Goal: Task Accomplishment & Management: Use online tool/utility

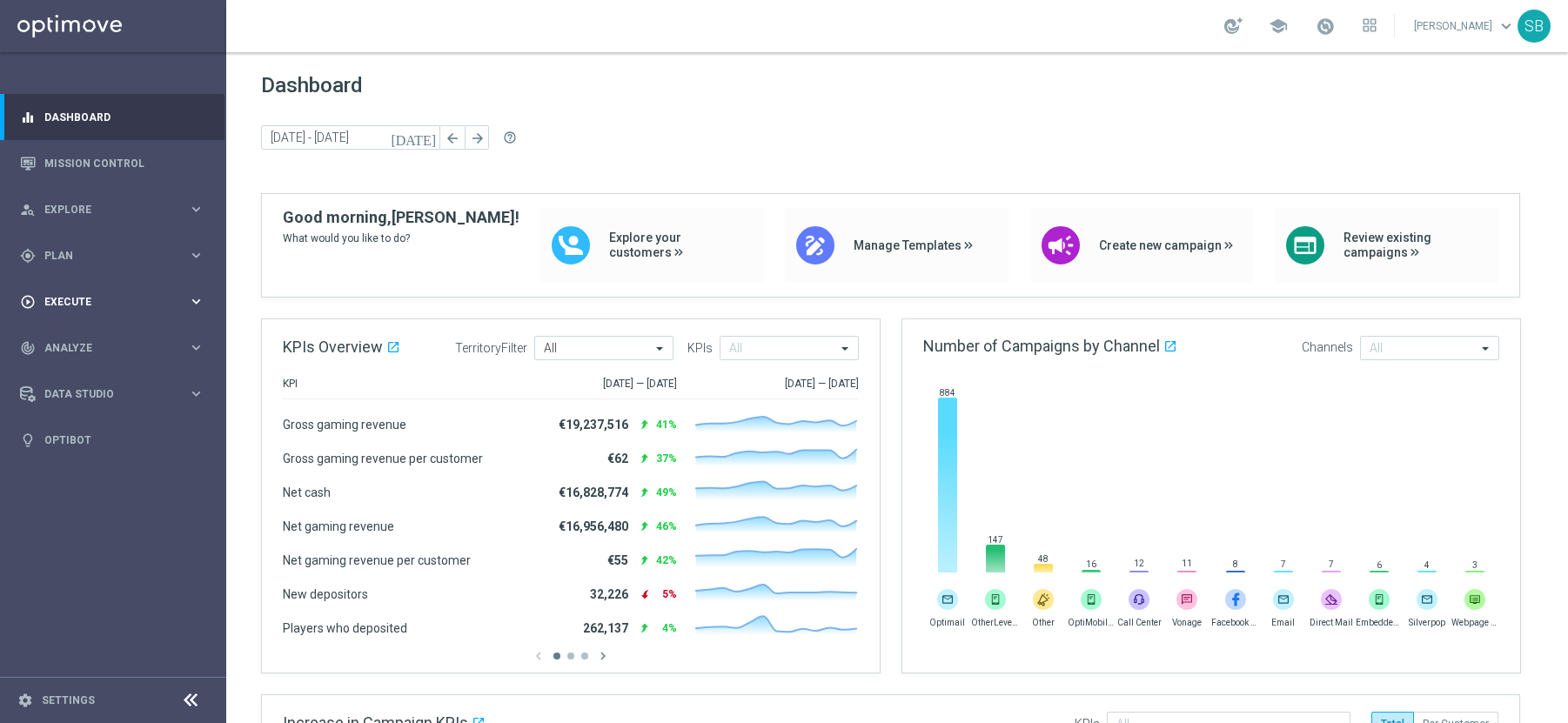
click at [192, 302] on icon "keyboard_arrow_right" at bounding box center [196, 301] width 16 height 16
click at [110, 335] on link "Campaign Builder" at bounding box center [113, 337] width 136 height 14
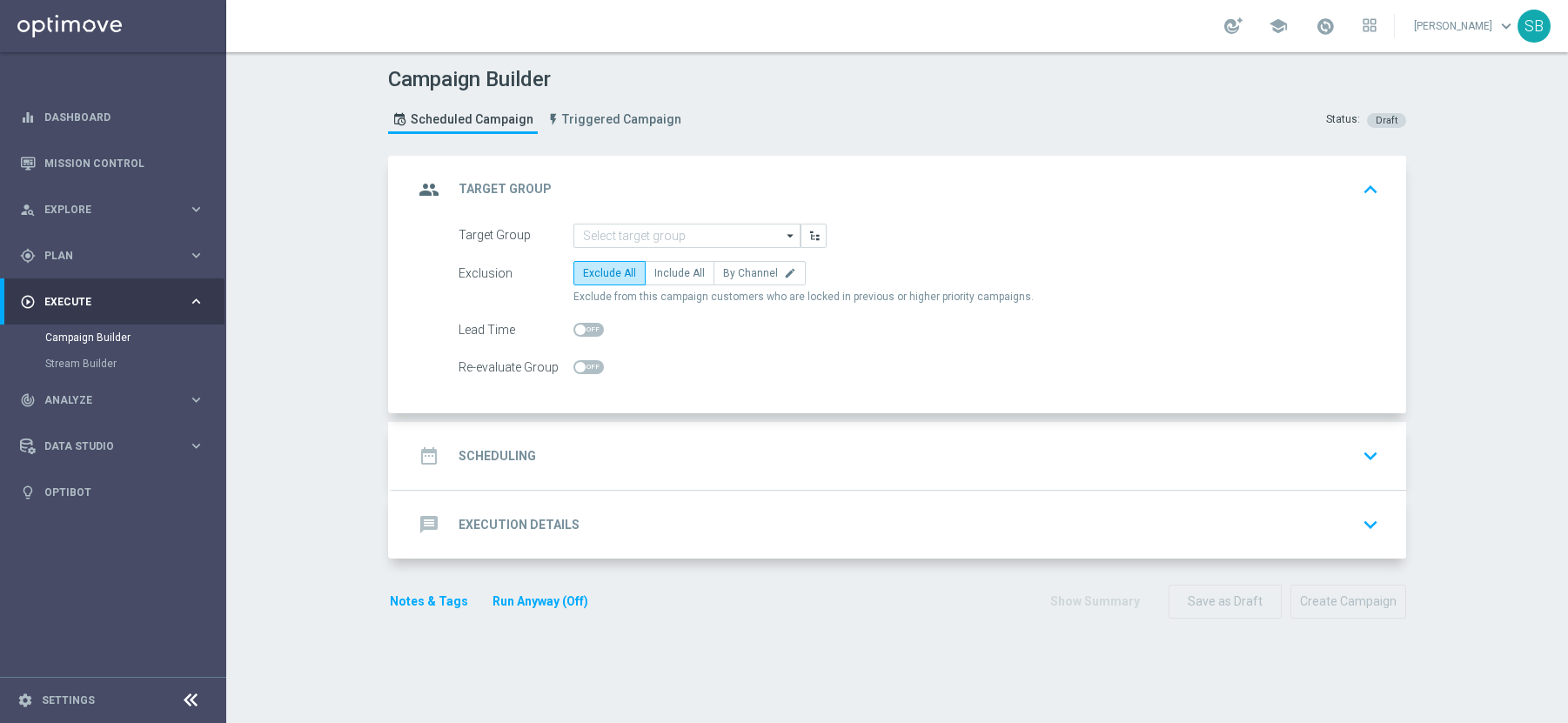
click at [787, 236] on icon "arrow_drop_down" at bounding box center [790, 236] width 17 height 23
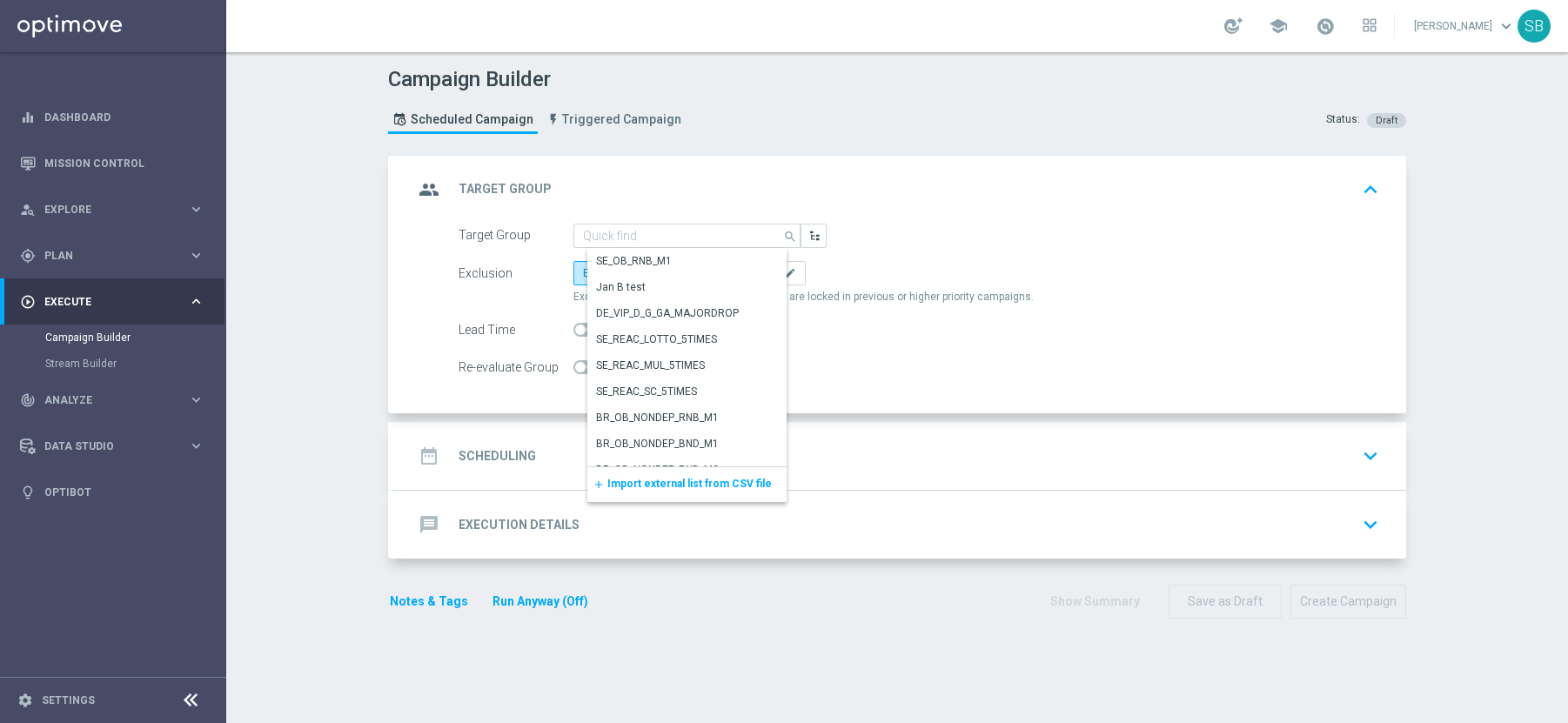
click at [787, 236] on icon "search" at bounding box center [790, 235] width 16 height 19
click at [868, 224] on div "Target Group search Show Selected 0 of NaN SE_OB_RNB_M1" at bounding box center [918, 236] width 946 height 25
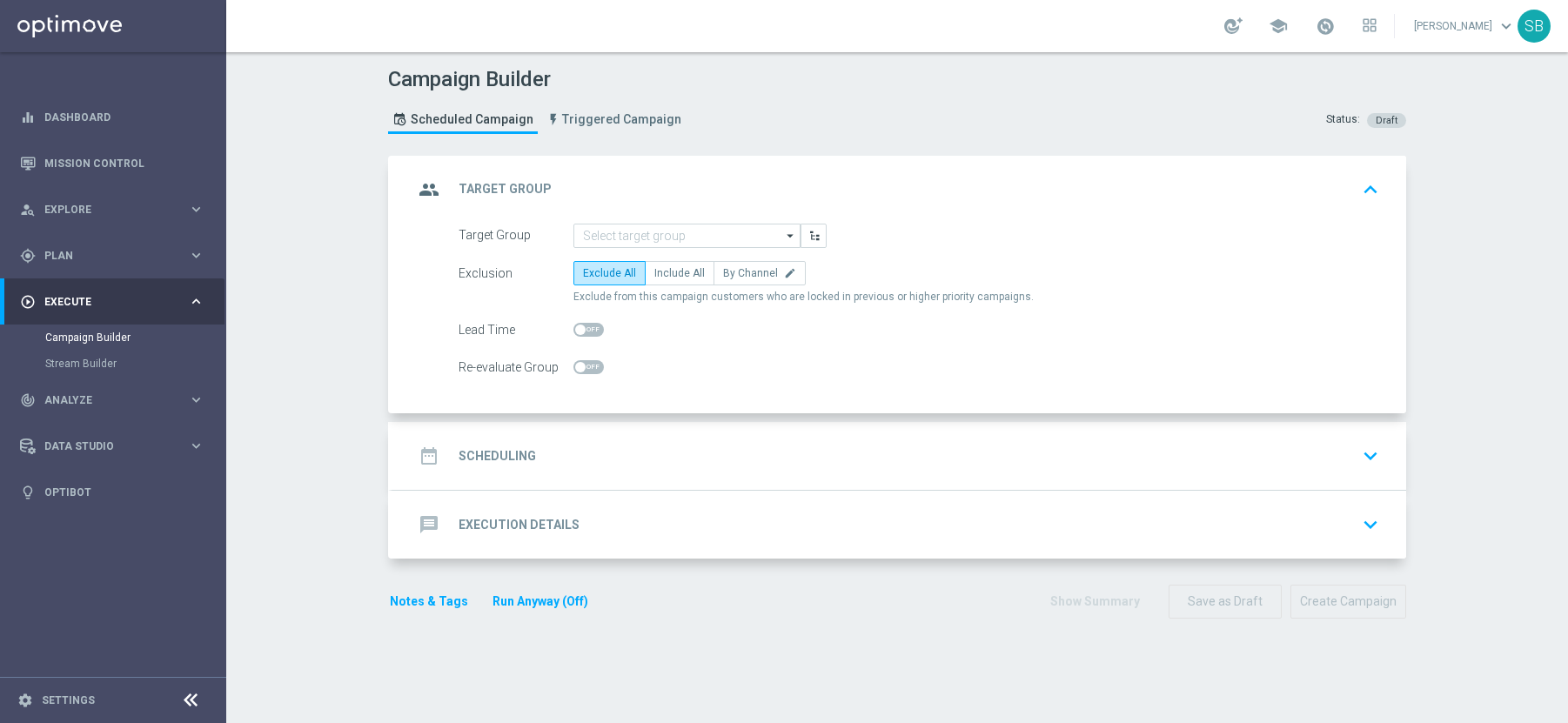
click at [466, 527] on h2 "Execution Details" at bounding box center [518, 525] width 120 height 16
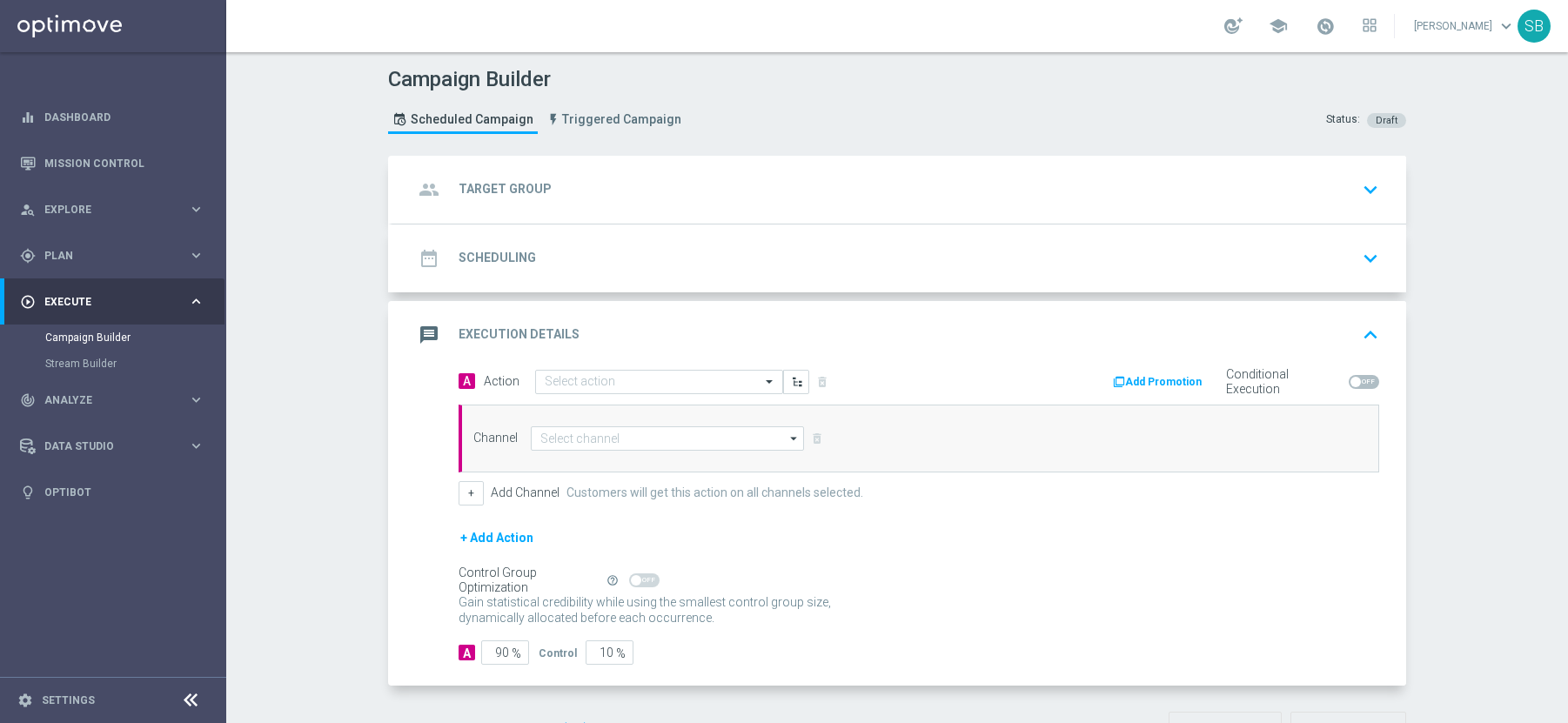
click at [505, 540] on button "+ Add Action" at bounding box center [497, 539] width 77 height 22
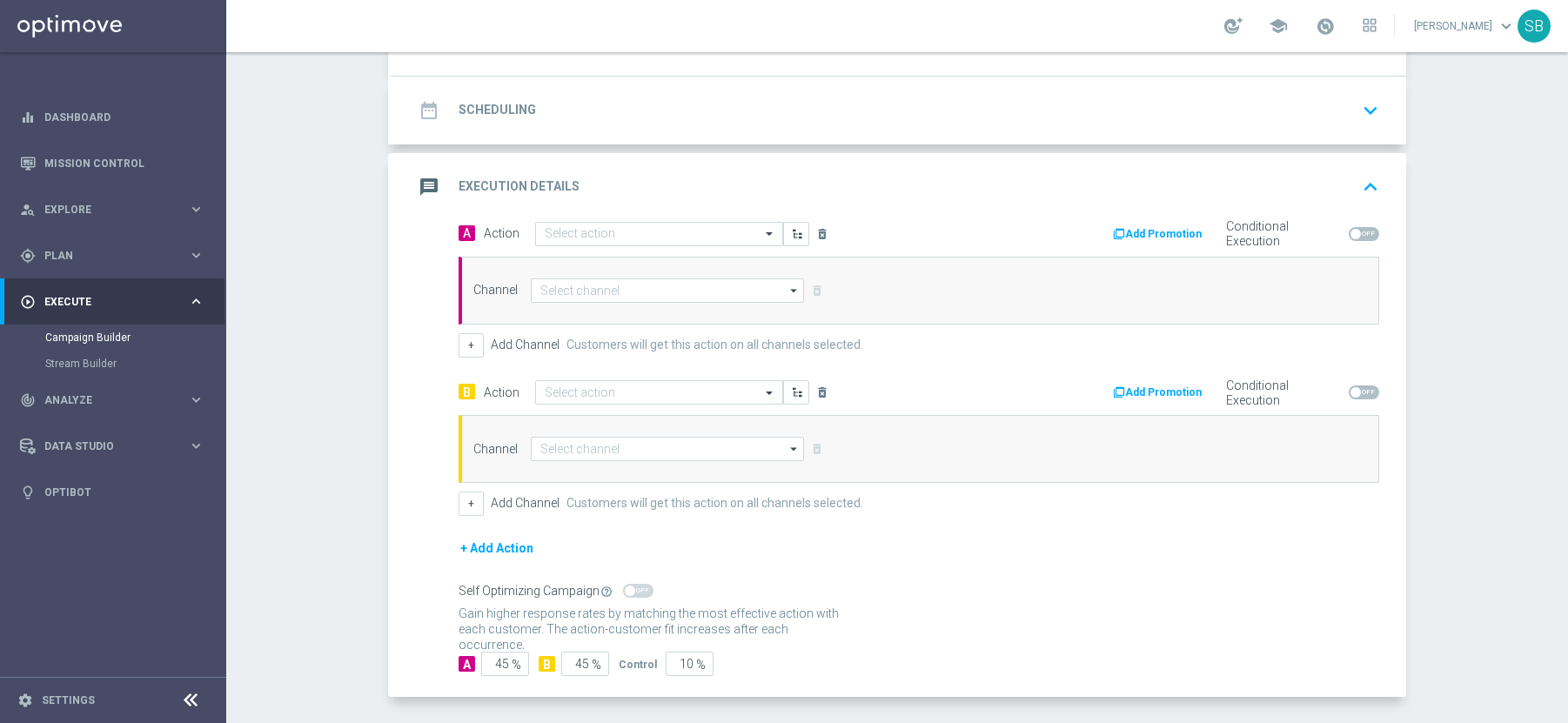
scroll to position [164, 0]
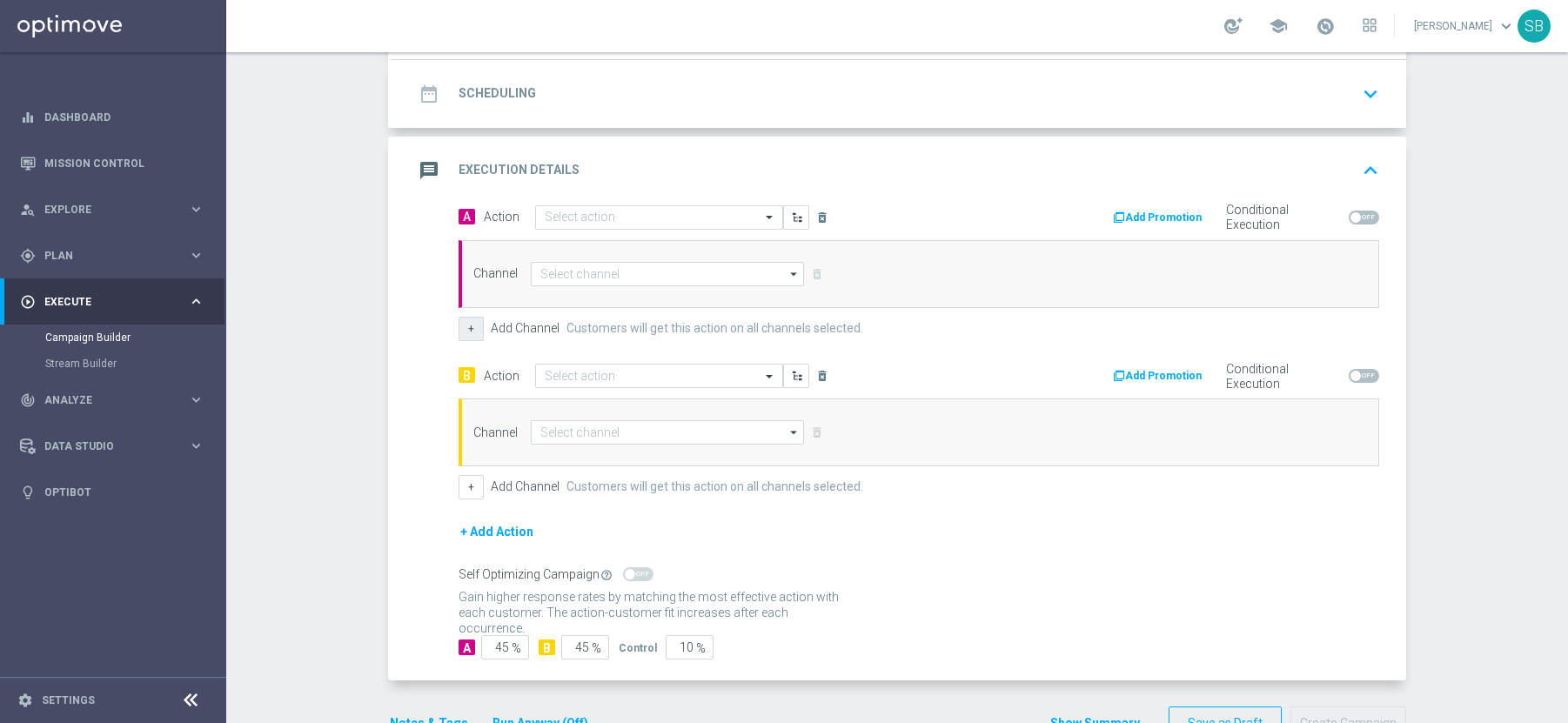
click at [472, 330] on button "+" at bounding box center [471, 329] width 26 height 25
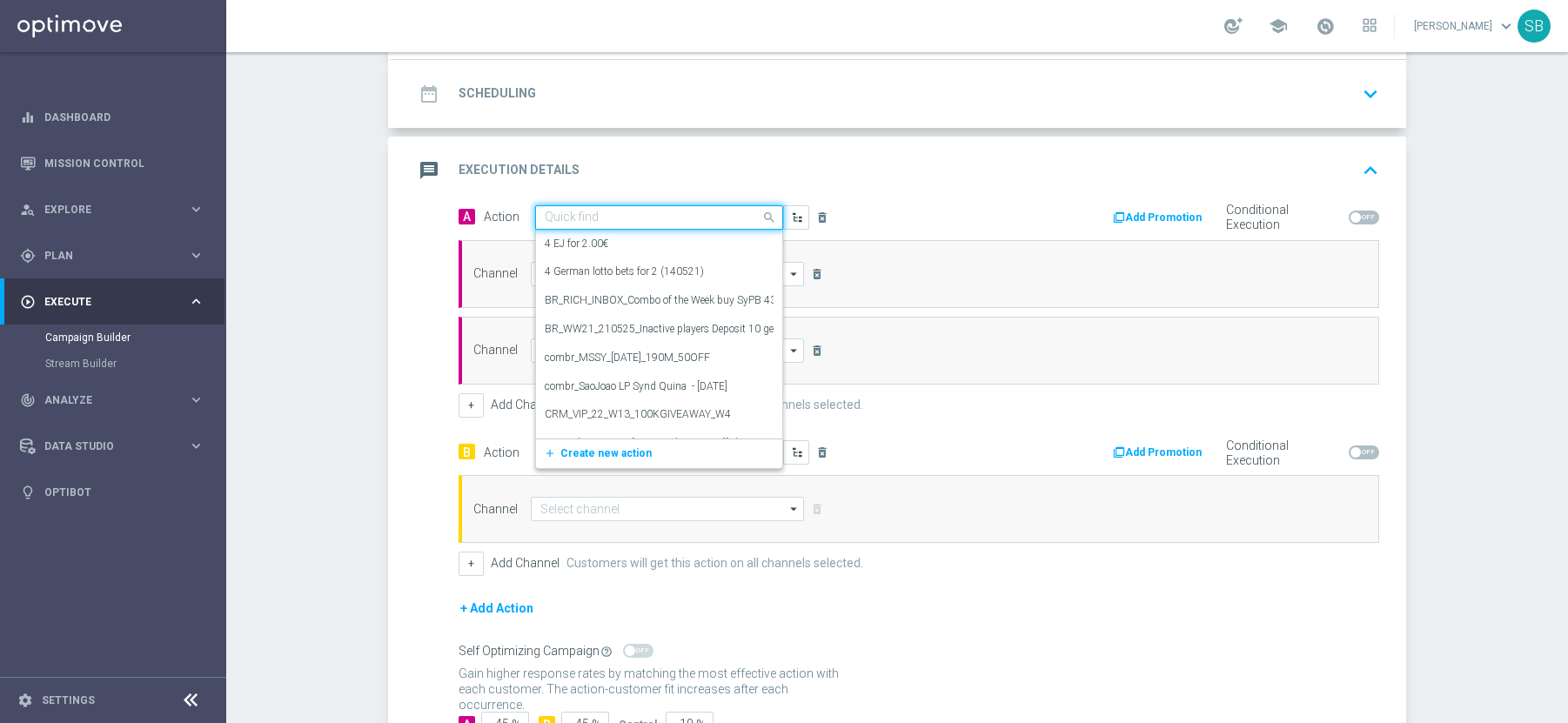
click at [760, 218] on span at bounding box center [771, 217] width 22 height 22
click at [606, 154] on div "message Execution Details keyboard_arrow_up" at bounding box center [899, 171] width 972 height 33
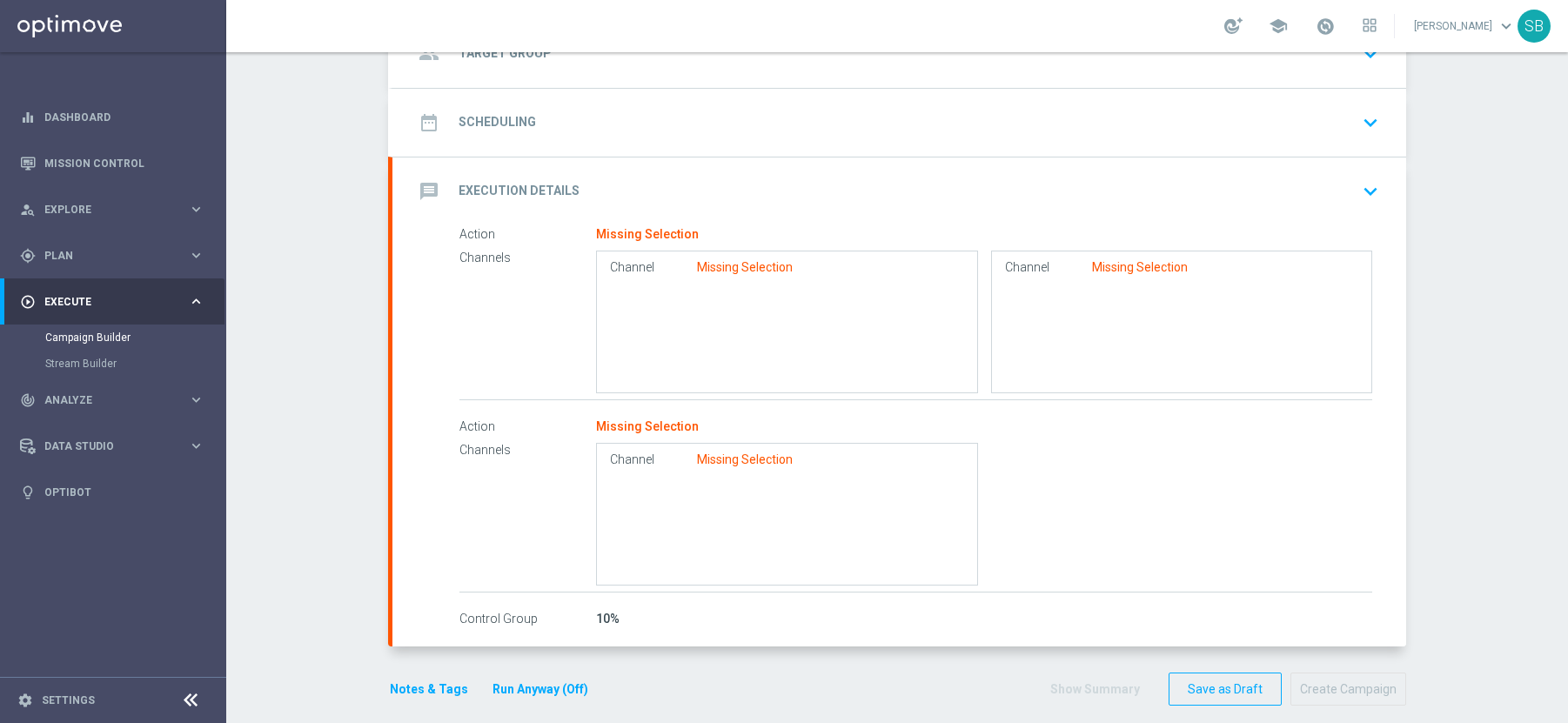
scroll to position [153, 0]
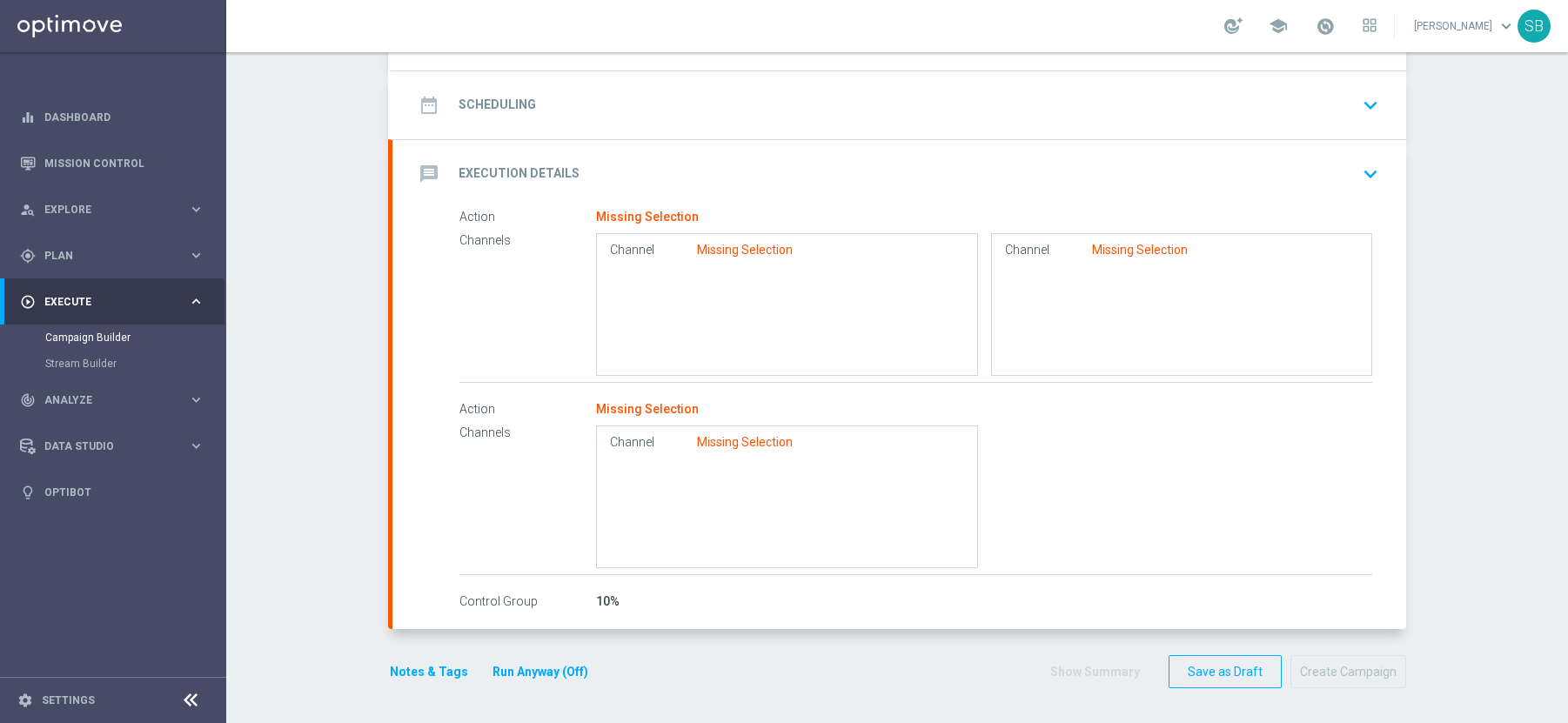
click at [428, 176] on icon "message" at bounding box center [429, 173] width 31 height 31
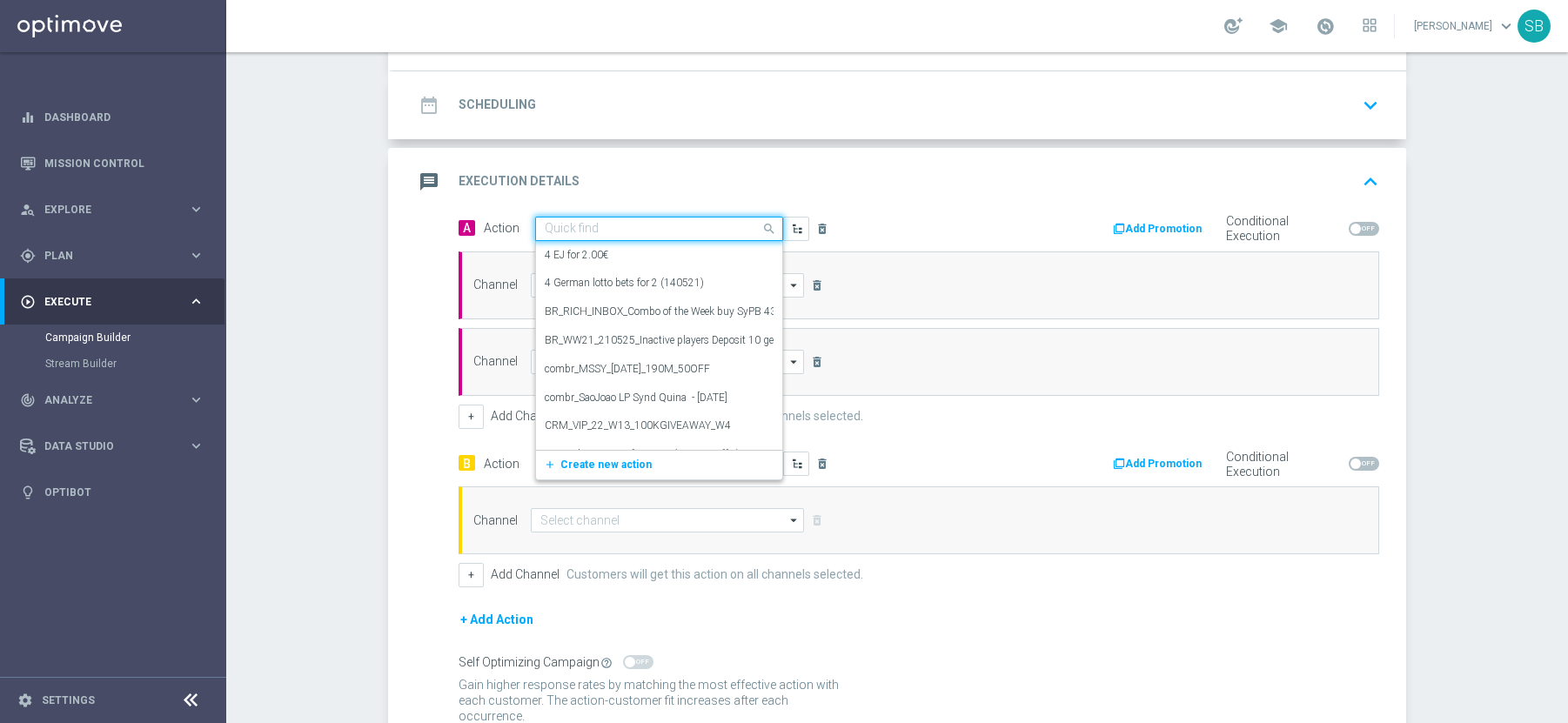
click at [767, 229] on span at bounding box center [771, 228] width 22 height 22
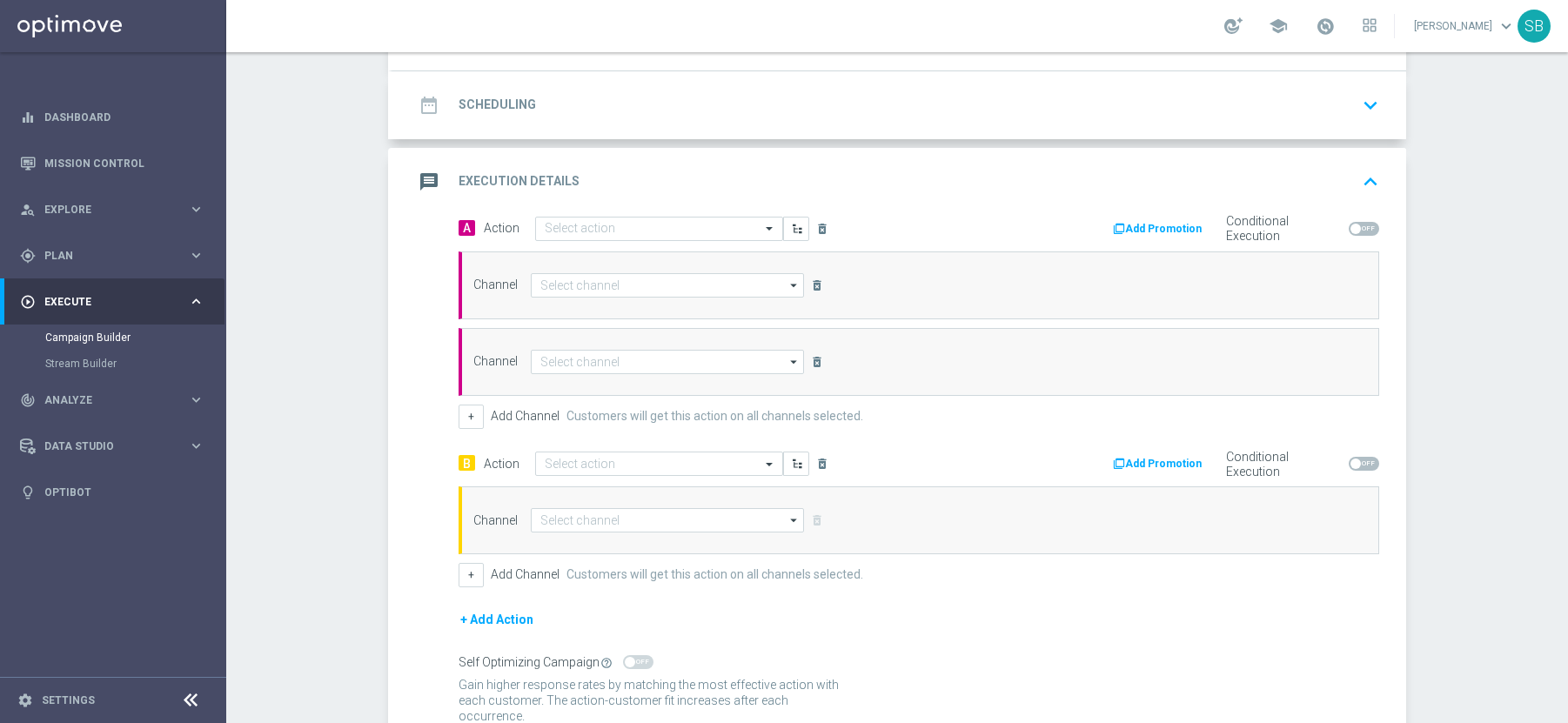
click at [396, 278] on div "A Action Select action delete_forever Add Promotion Conditional Execution Chann…" at bounding box center [899, 491] width 1013 height 552
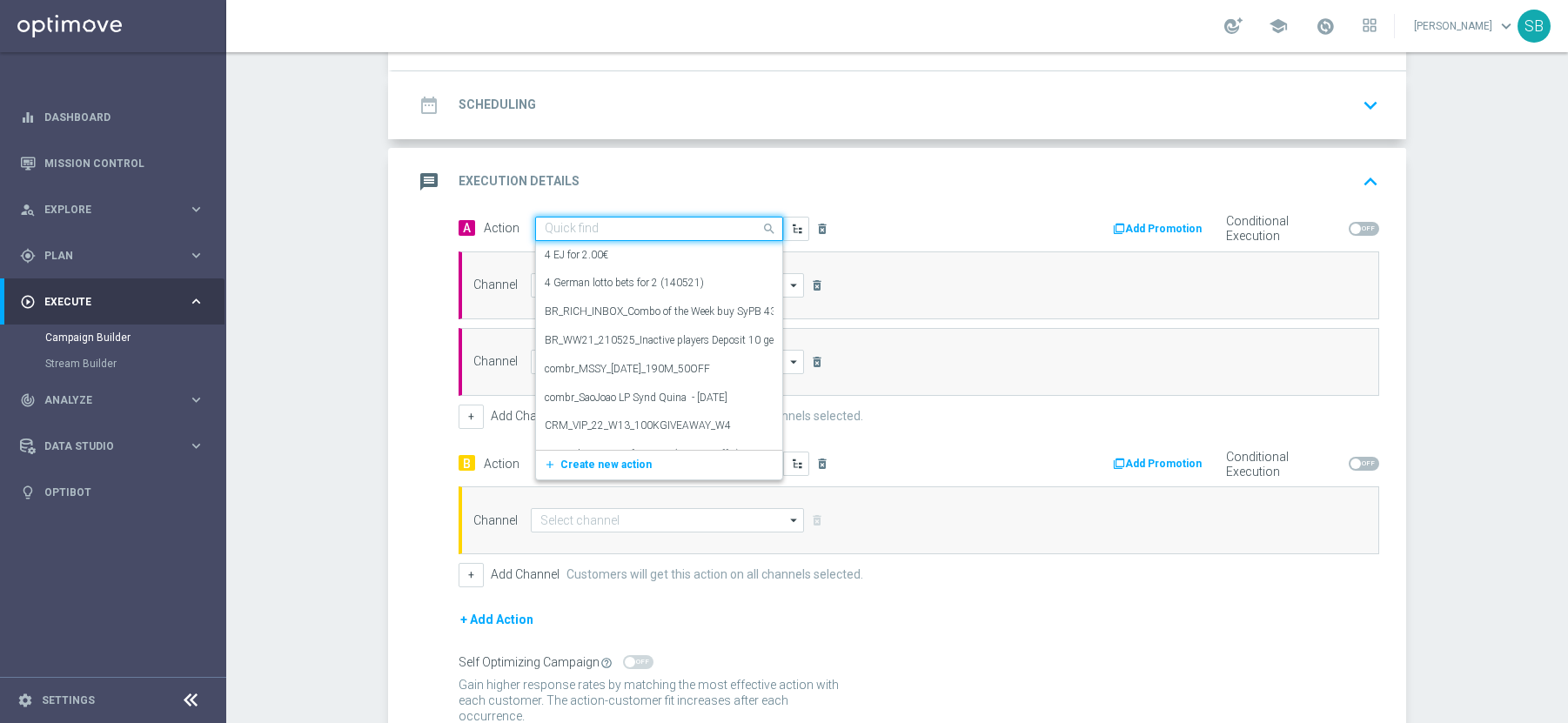
click at [664, 225] on input "text" at bounding box center [642, 229] width 194 height 15
click at [624, 315] on label "BR_RICH_INBOX_Combo of the Week buy SyPB 43 SySM get 10 SC Piggybank_10_2021" at bounding box center [747, 312] width 404 height 15
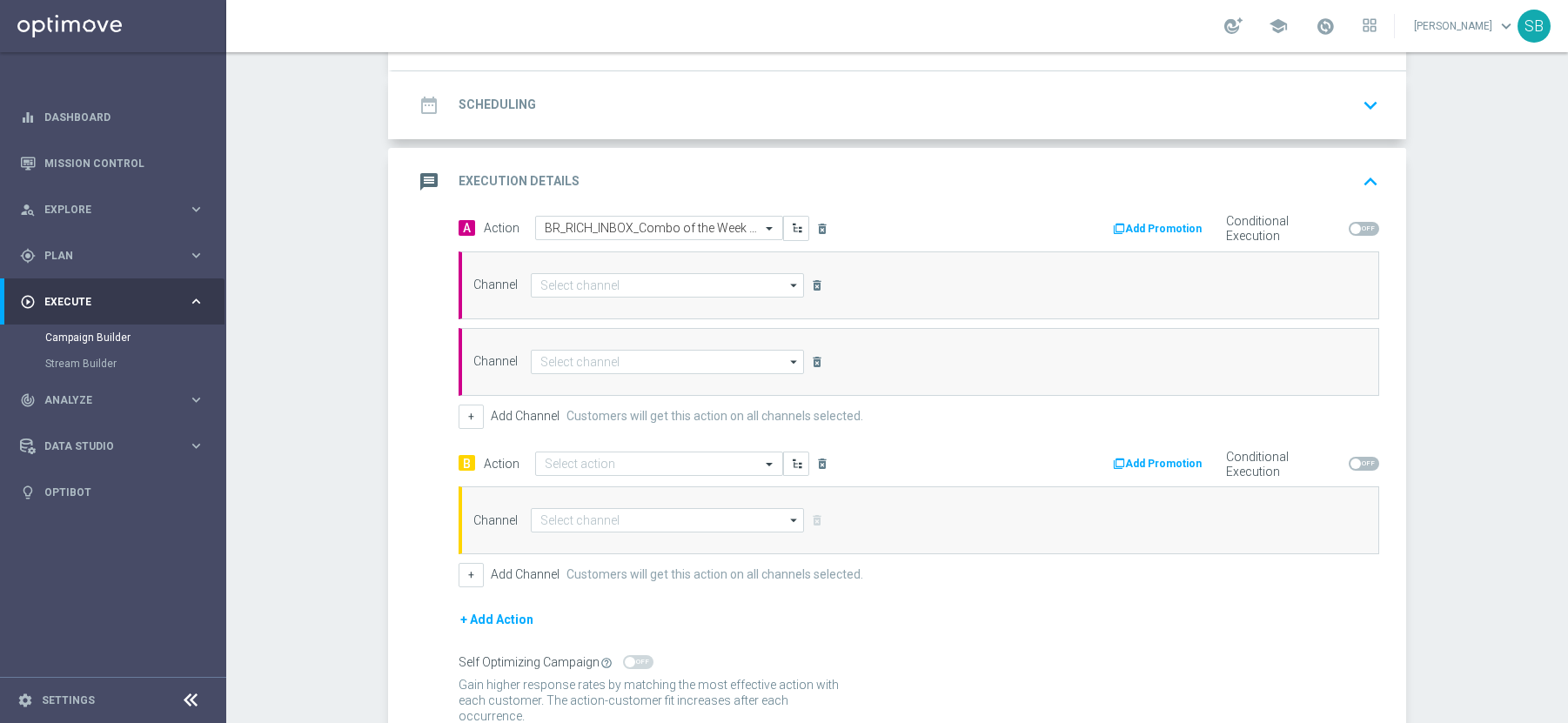
click at [787, 288] on icon "arrow_drop_down" at bounding box center [794, 285] width 17 height 23
click at [413, 239] on div "A Action Select action BR_RICH_INBOX_Combo of the Week buy SyPB 43 SySM get 10 …" at bounding box center [899, 491] width 1013 height 552
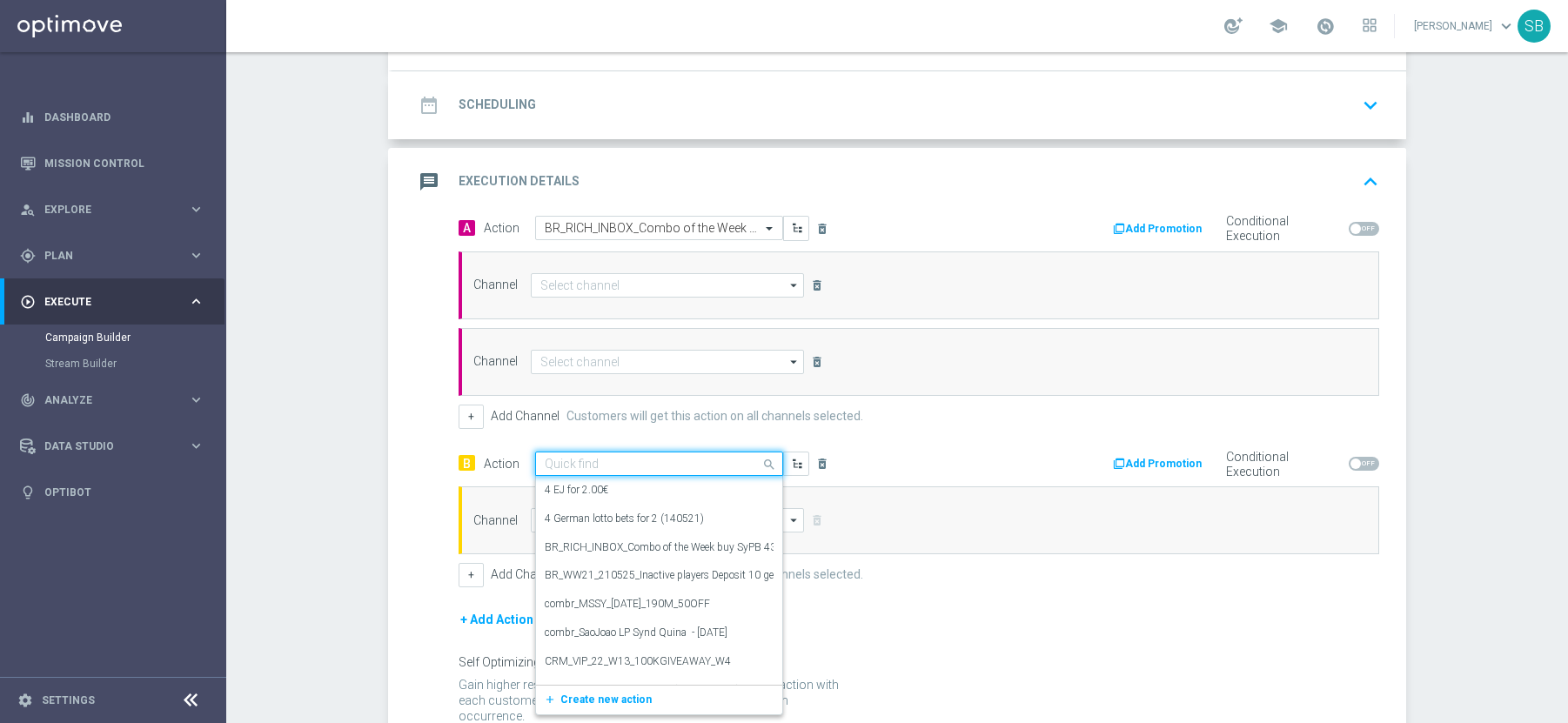
click at [768, 461] on span at bounding box center [771, 465] width 22 height 22
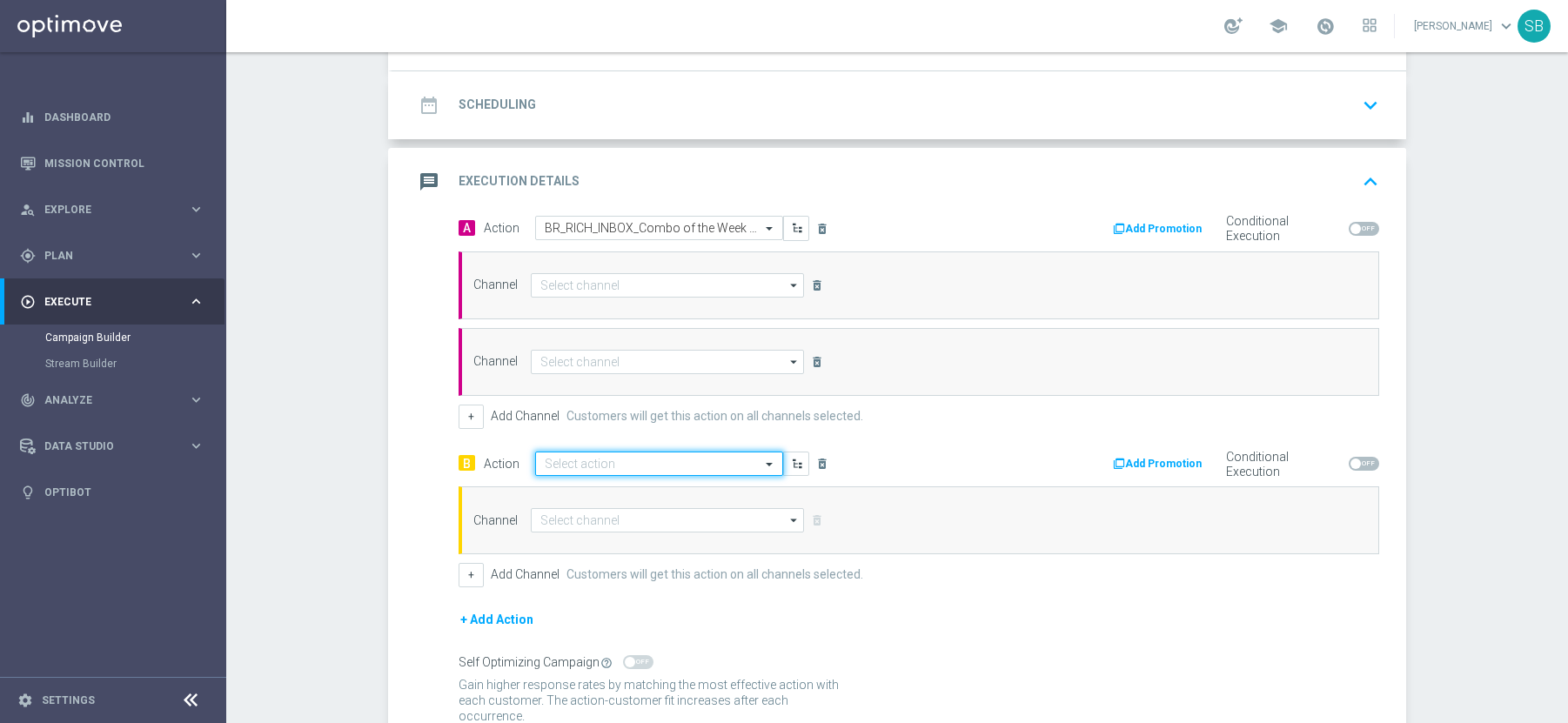
click at [768, 461] on span at bounding box center [771, 464] width 22 height 15
click at [773, 174] on div "message Execution Details keyboard_arrow_up" at bounding box center [899, 182] width 972 height 33
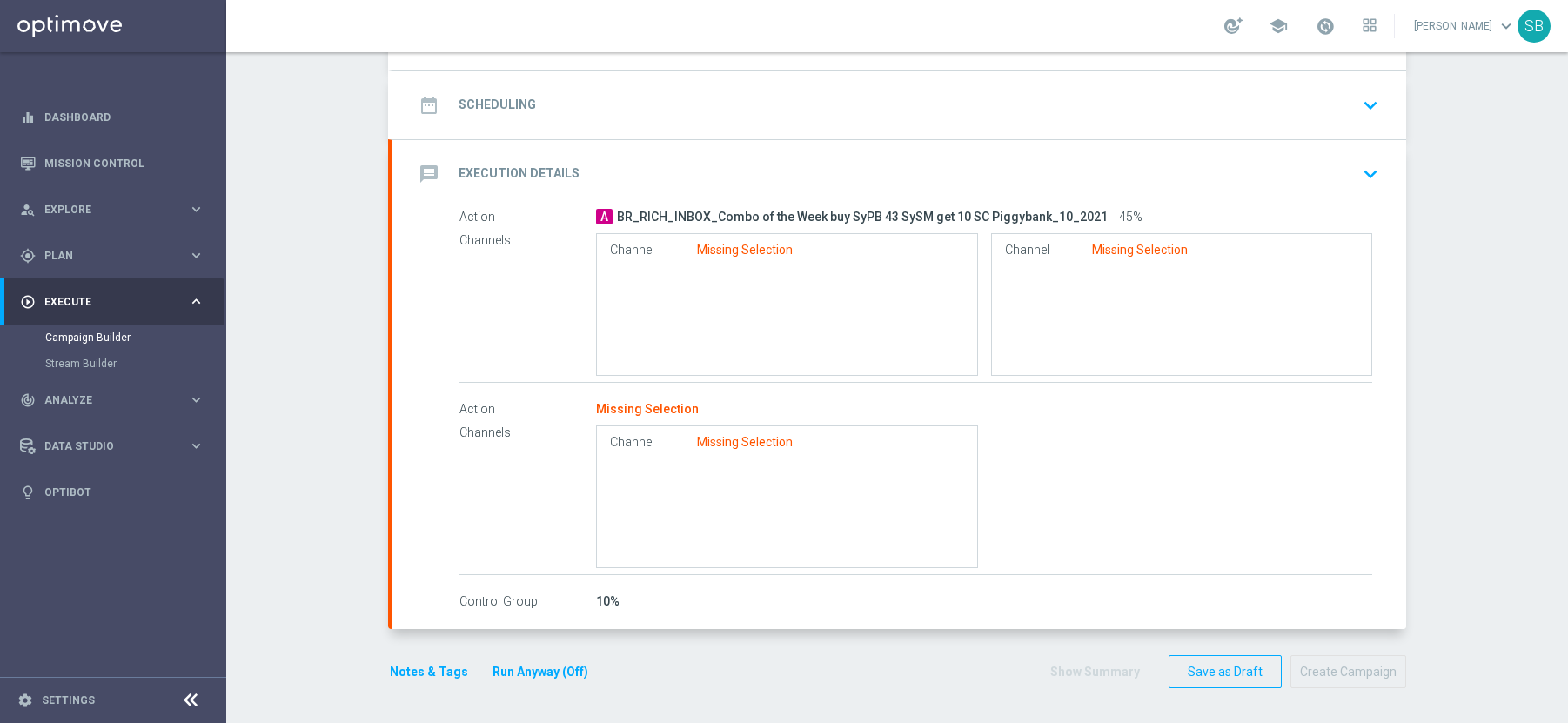
click at [425, 173] on icon "message" at bounding box center [429, 173] width 31 height 31
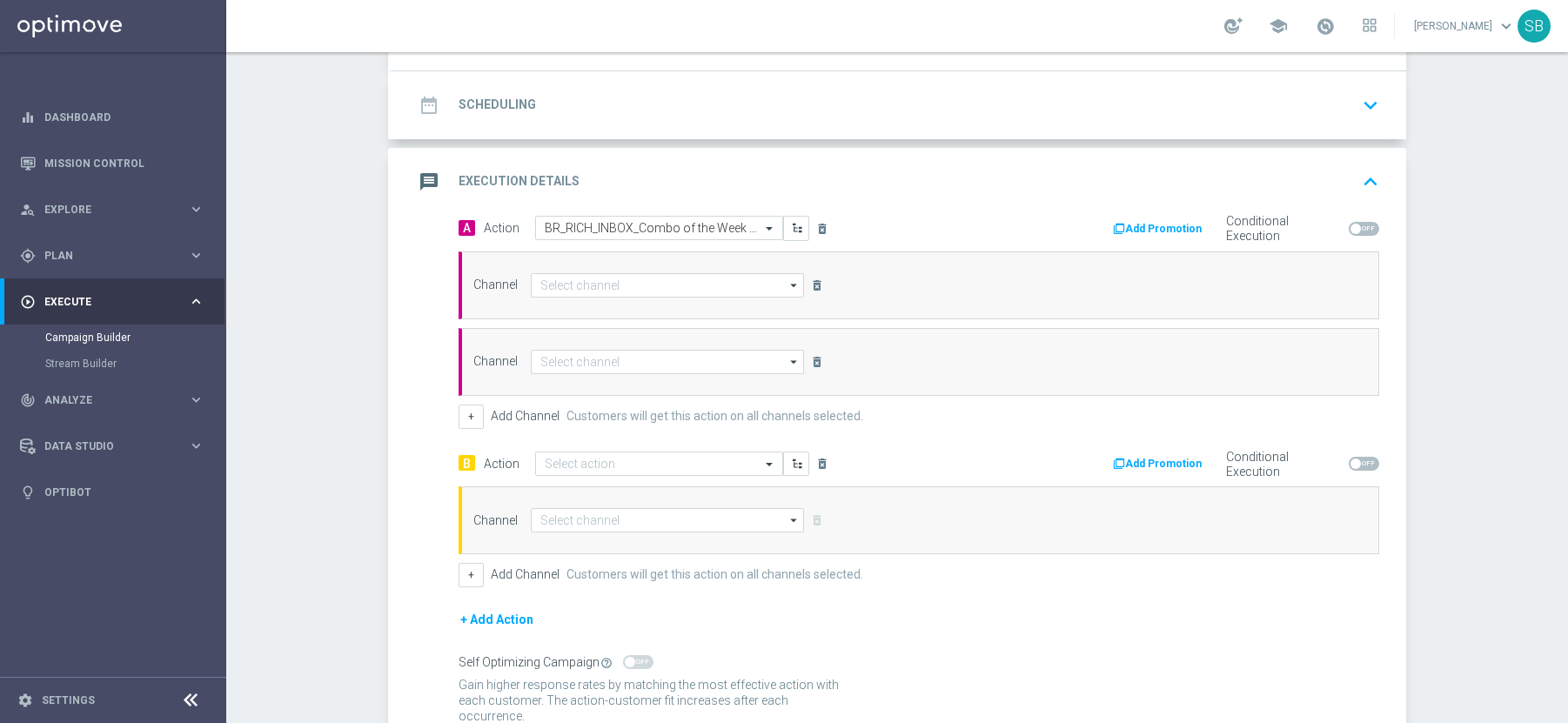
scroll to position [153, 0]
click at [425, 180] on icon "message" at bounding box center [429, 182] width 31 height 31
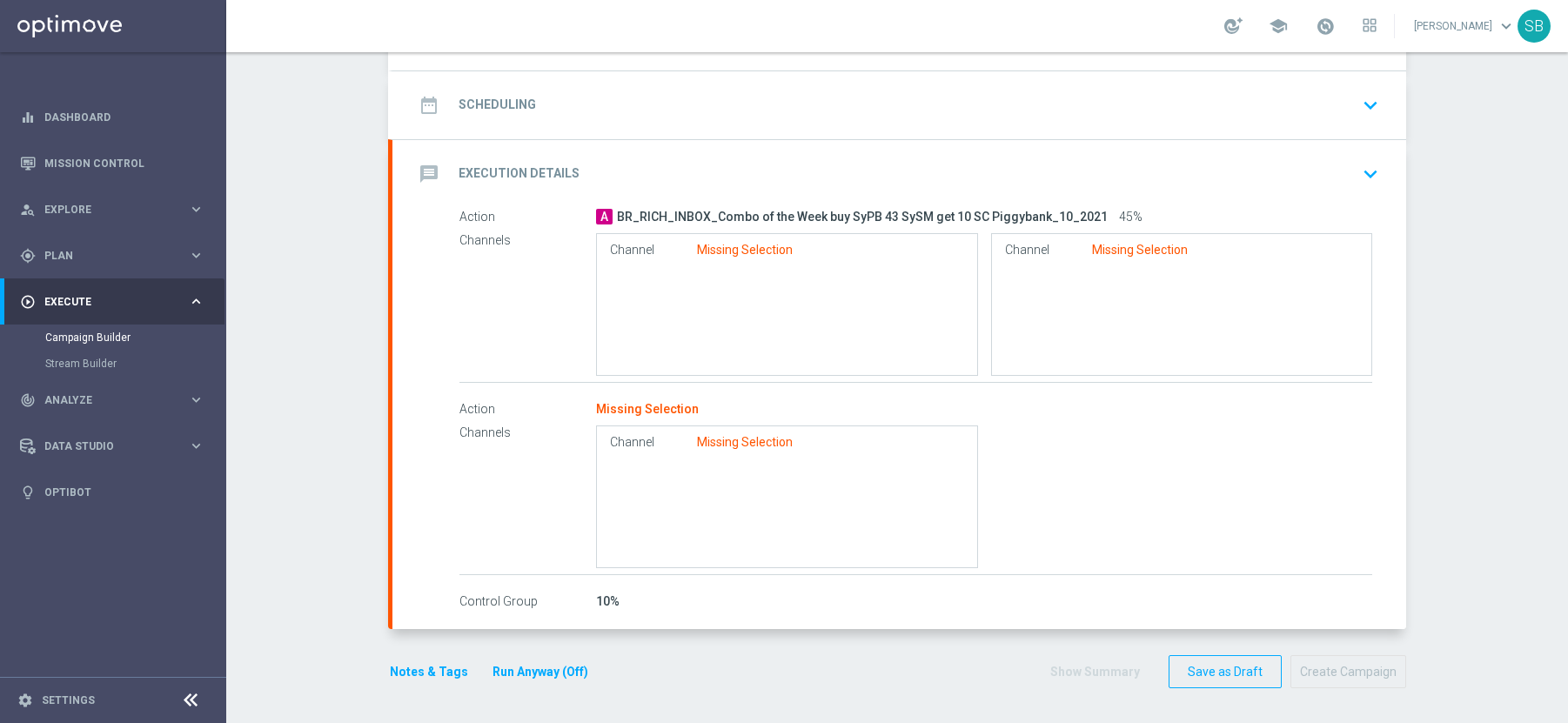
click at [425, 180] on icon "message" at bounding box center [429, 173] width 31 height 31
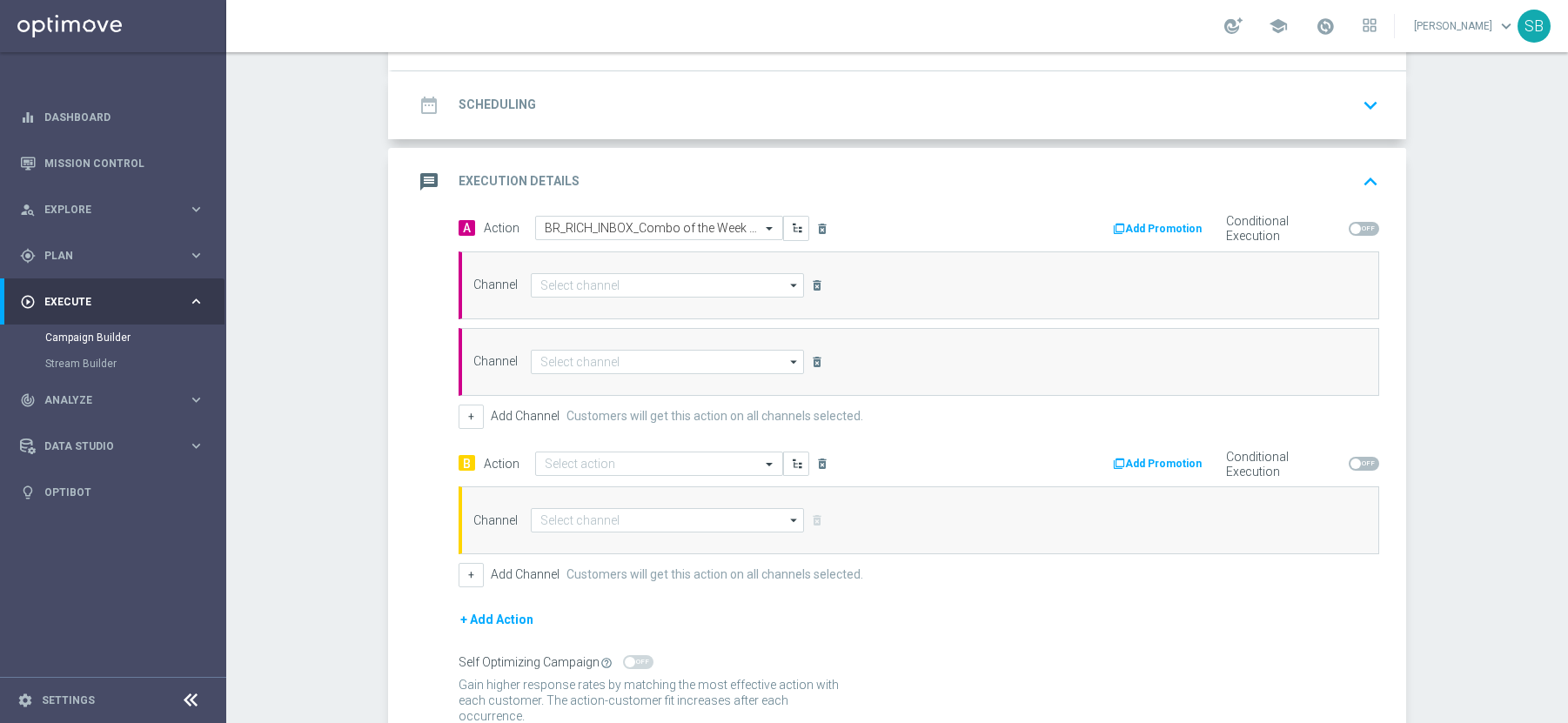
click at [425, 180] on icon "message" at bounding box center [429, 182] width 31 height 31
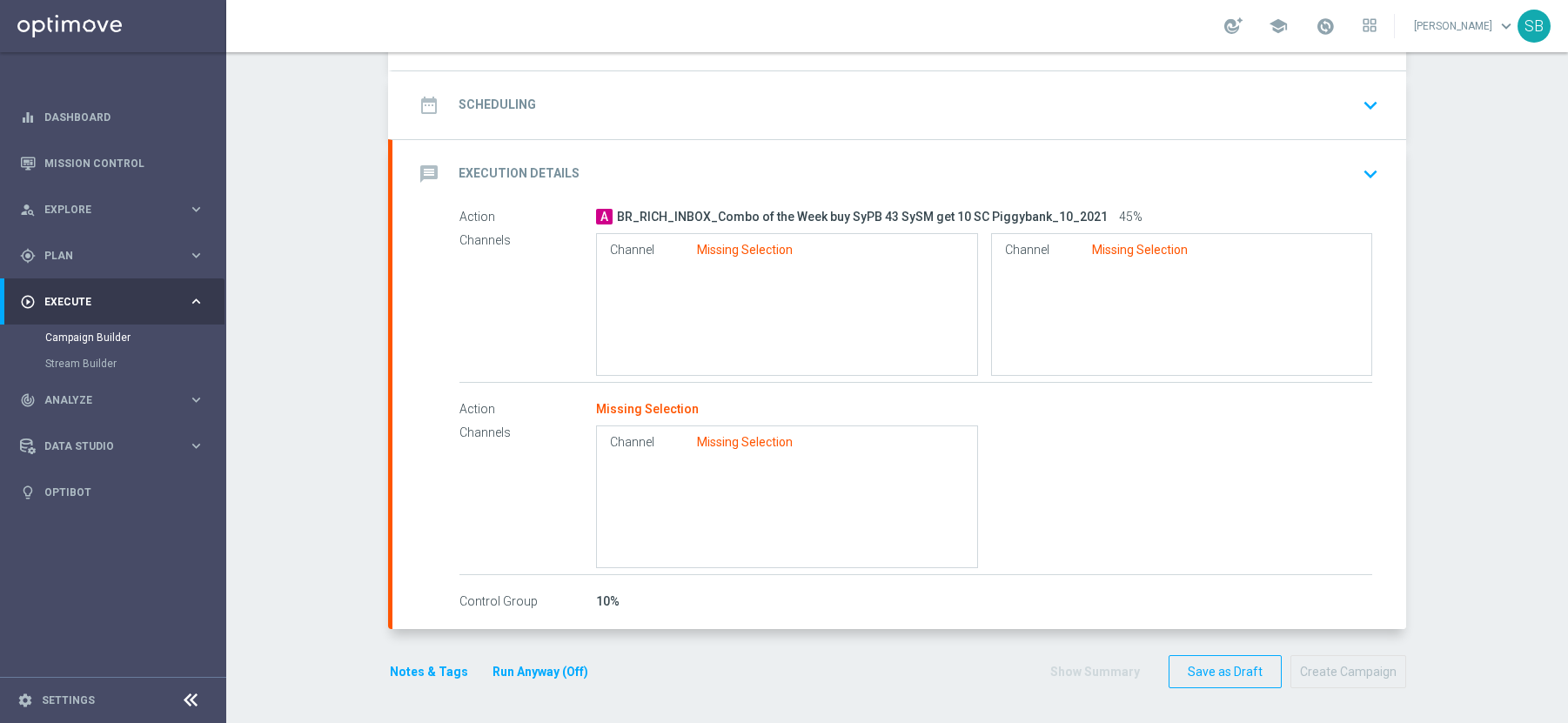
click at [434, 107] on icon "date_range" at bounding box center [429, 105] width 31 height 31
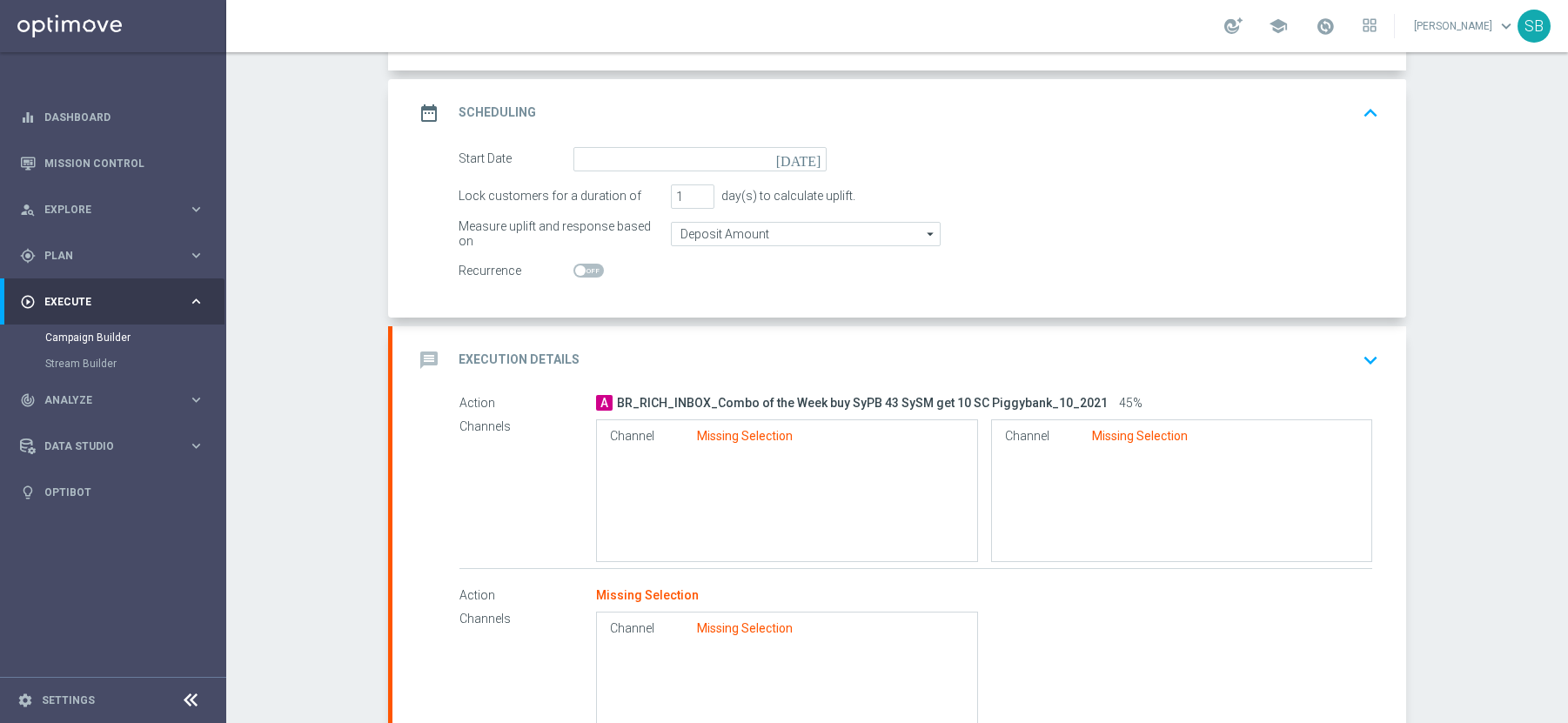
click at [417, 362] on icon "message" at bounding box center [429, 360] width 31 height 31
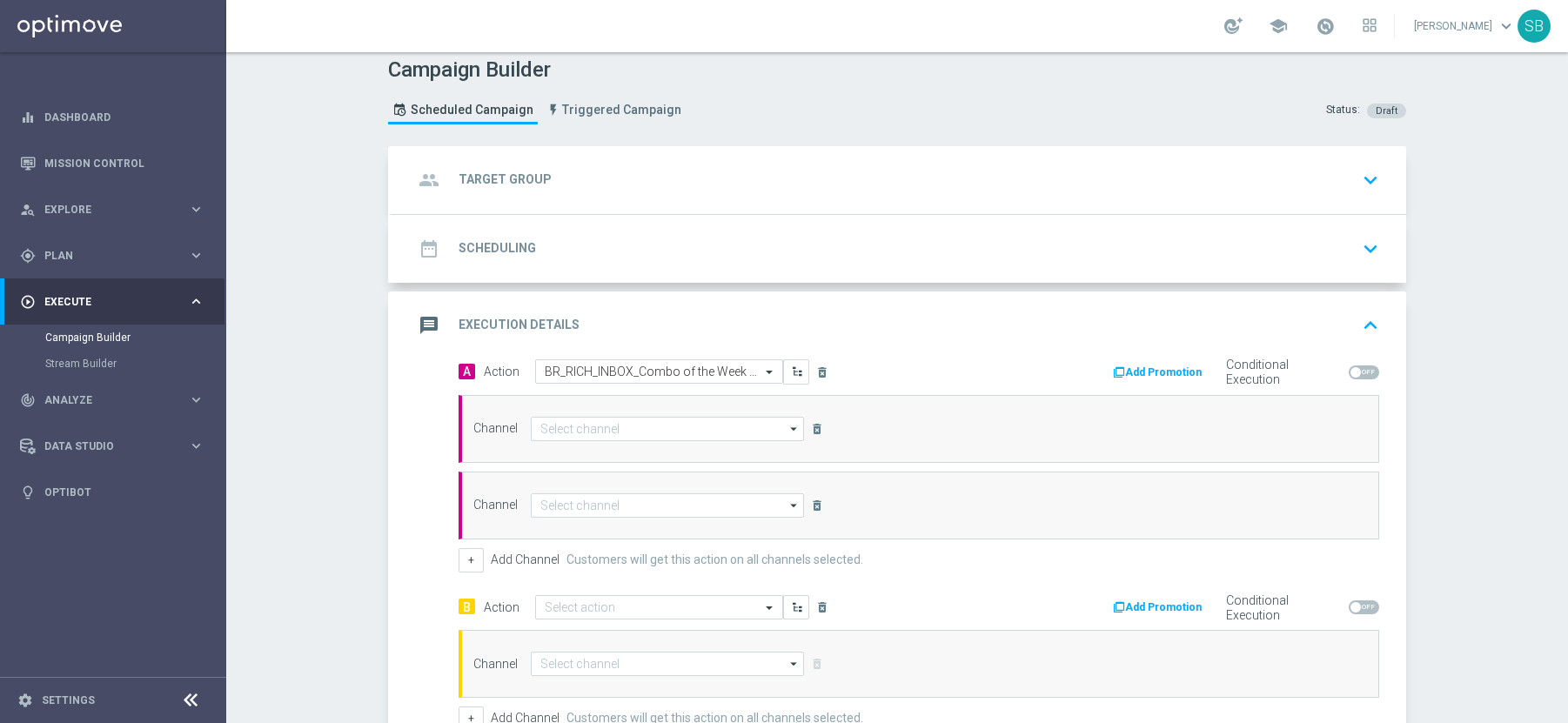
scroll to position [0, 0]
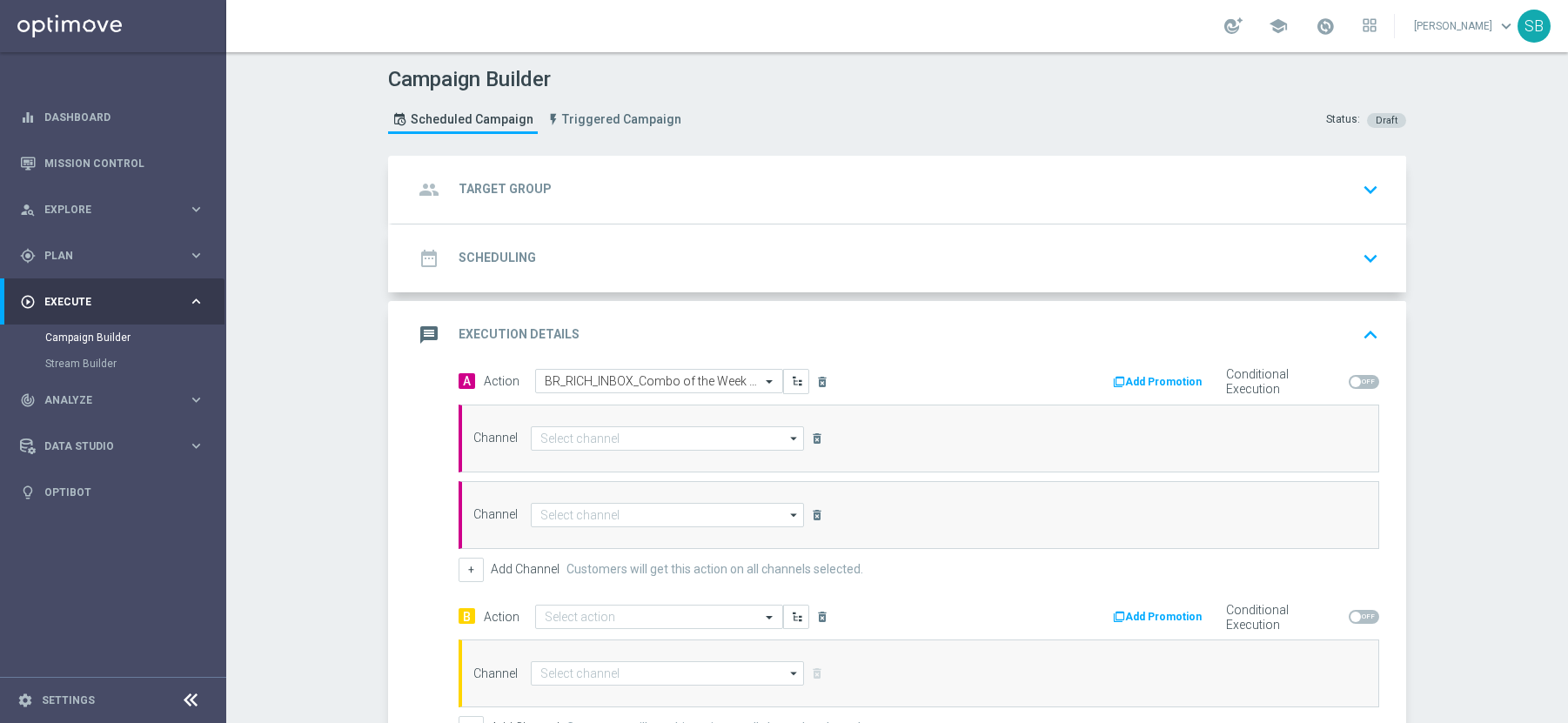
click at [535, 189] on h2 "Target Group" at bounding box center [505, 189] width 93 height 16
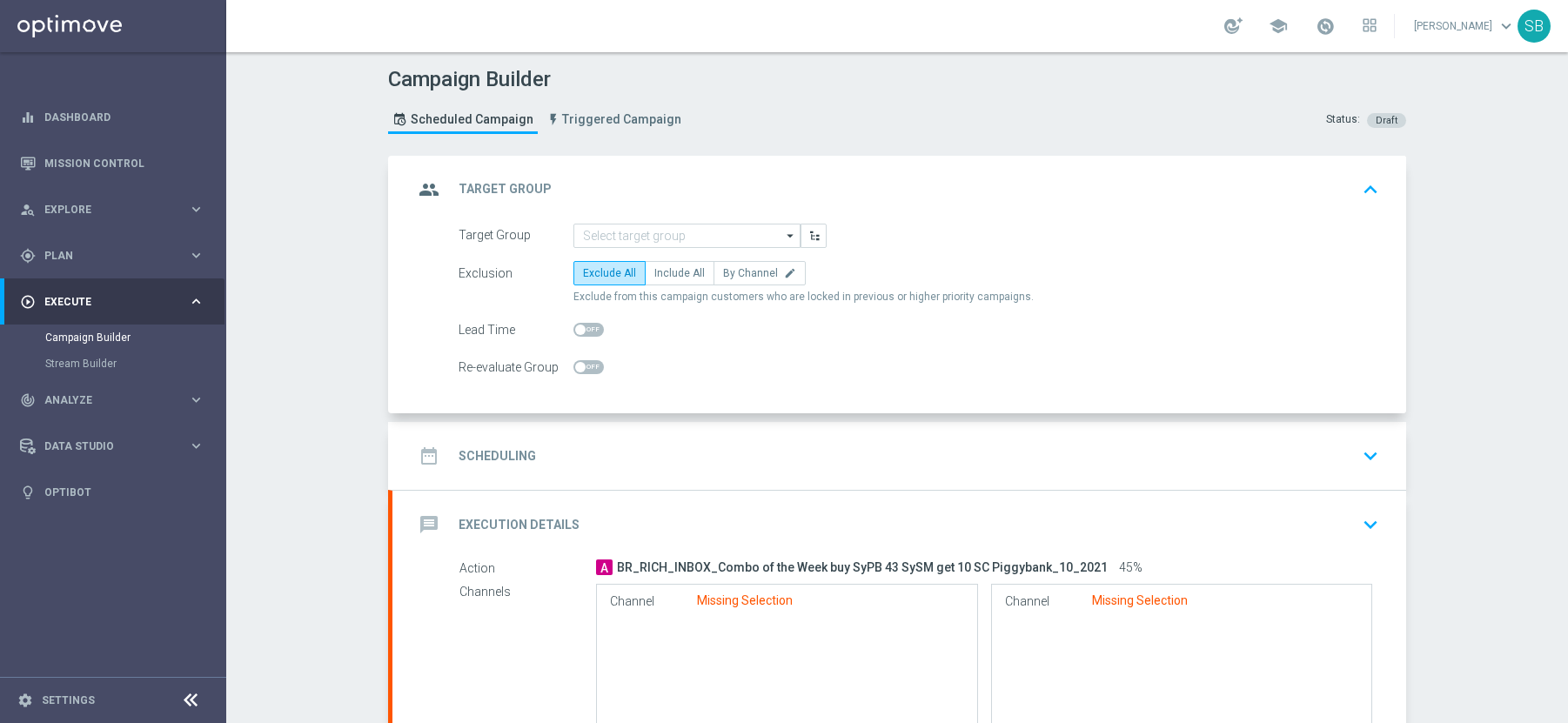
click at [535, 189] on h2 "Target Group" at bounding box center [505, 189] width 93 height 16
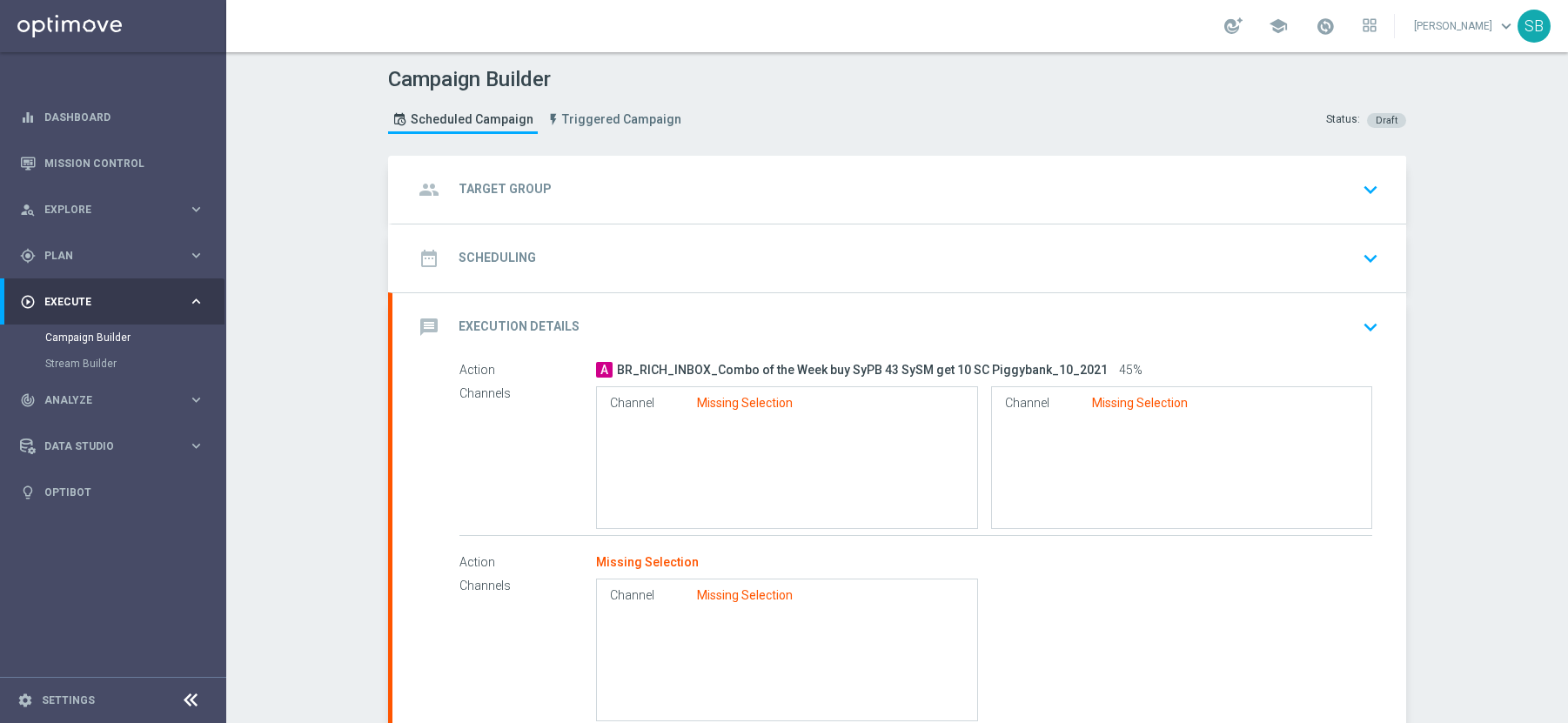
click at [527, 325] on h2 "Execution Details" at bounding box center [518, 327] width 120 height 16
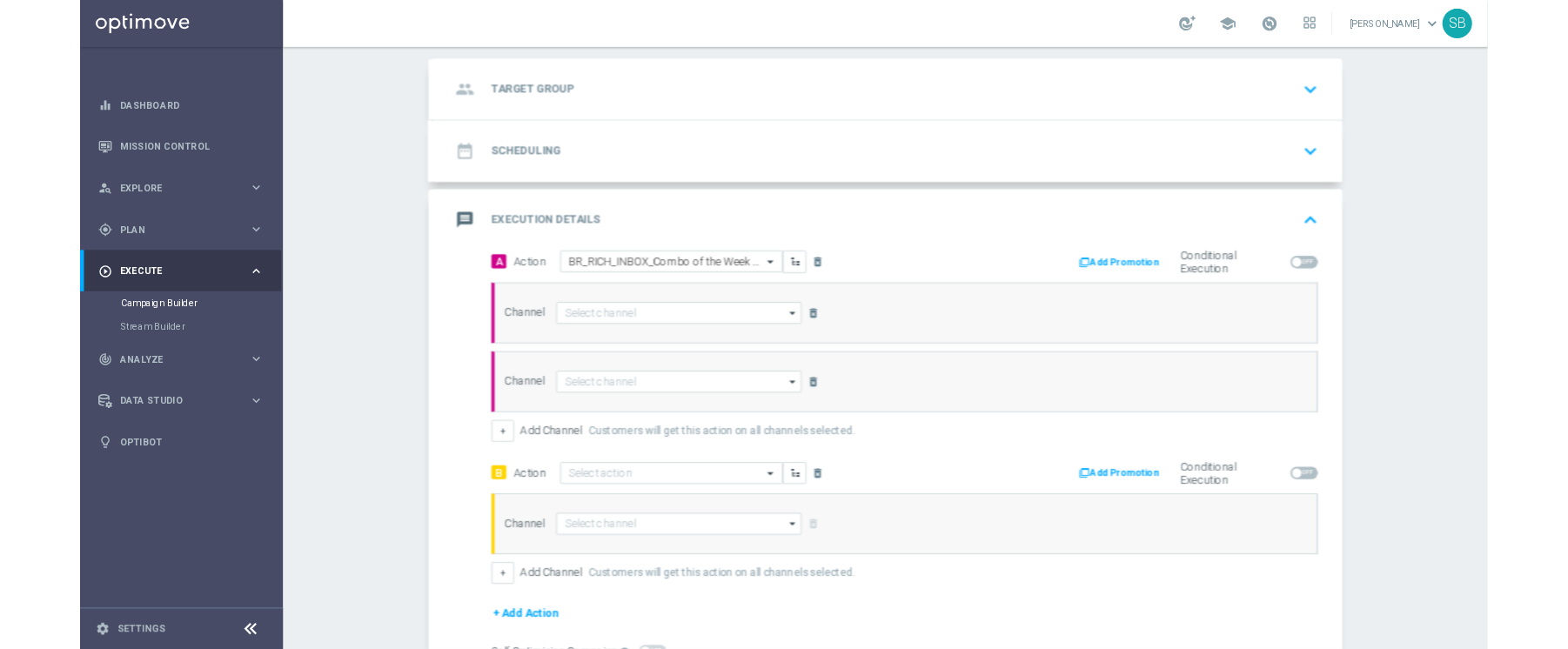
scroll to position [292, 0]
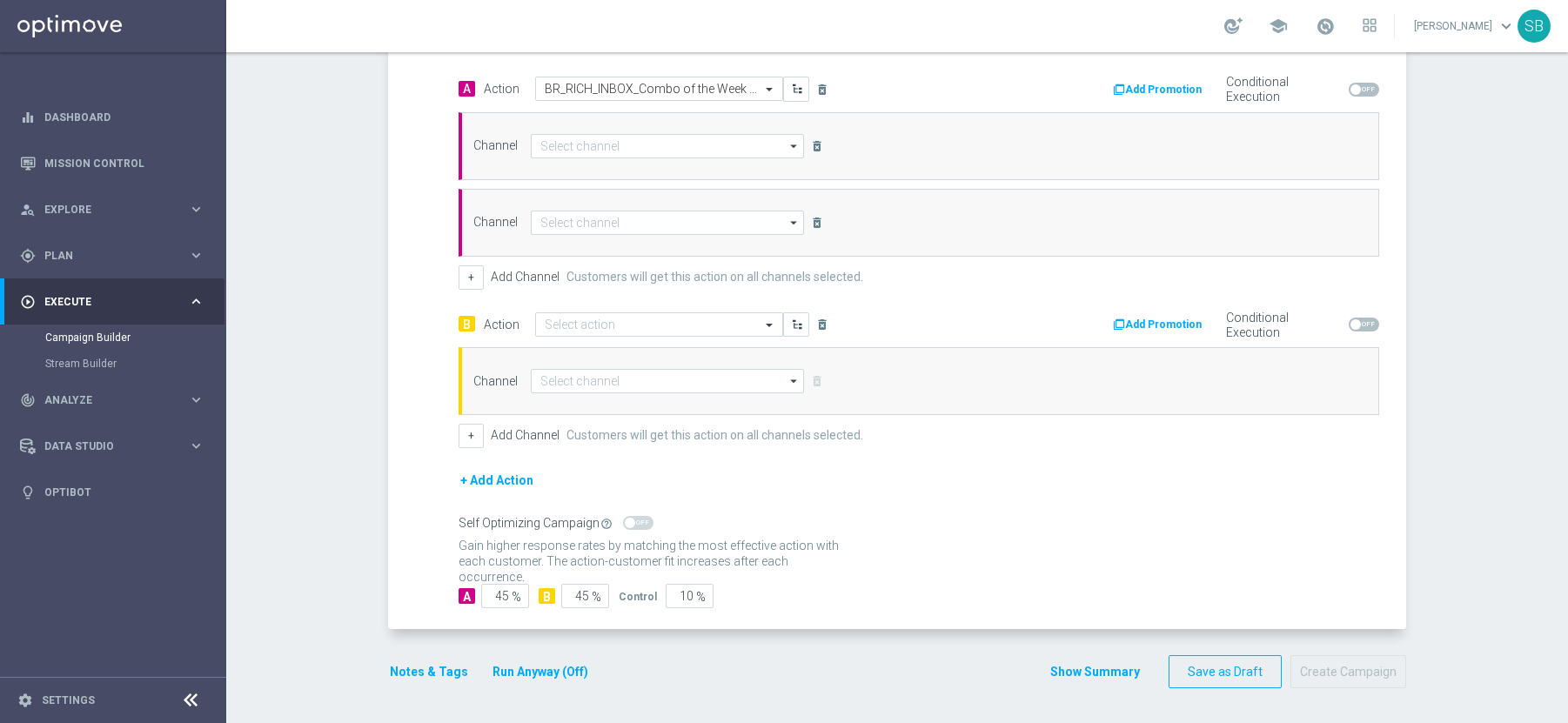
click at [201, 304] on icon "keyboard_arrow_right" at bounding box center [196, 301] width 16 height 16
click at [83, 167] on link "Mission Control" at bounding box center [124, 162] width 160 height 47
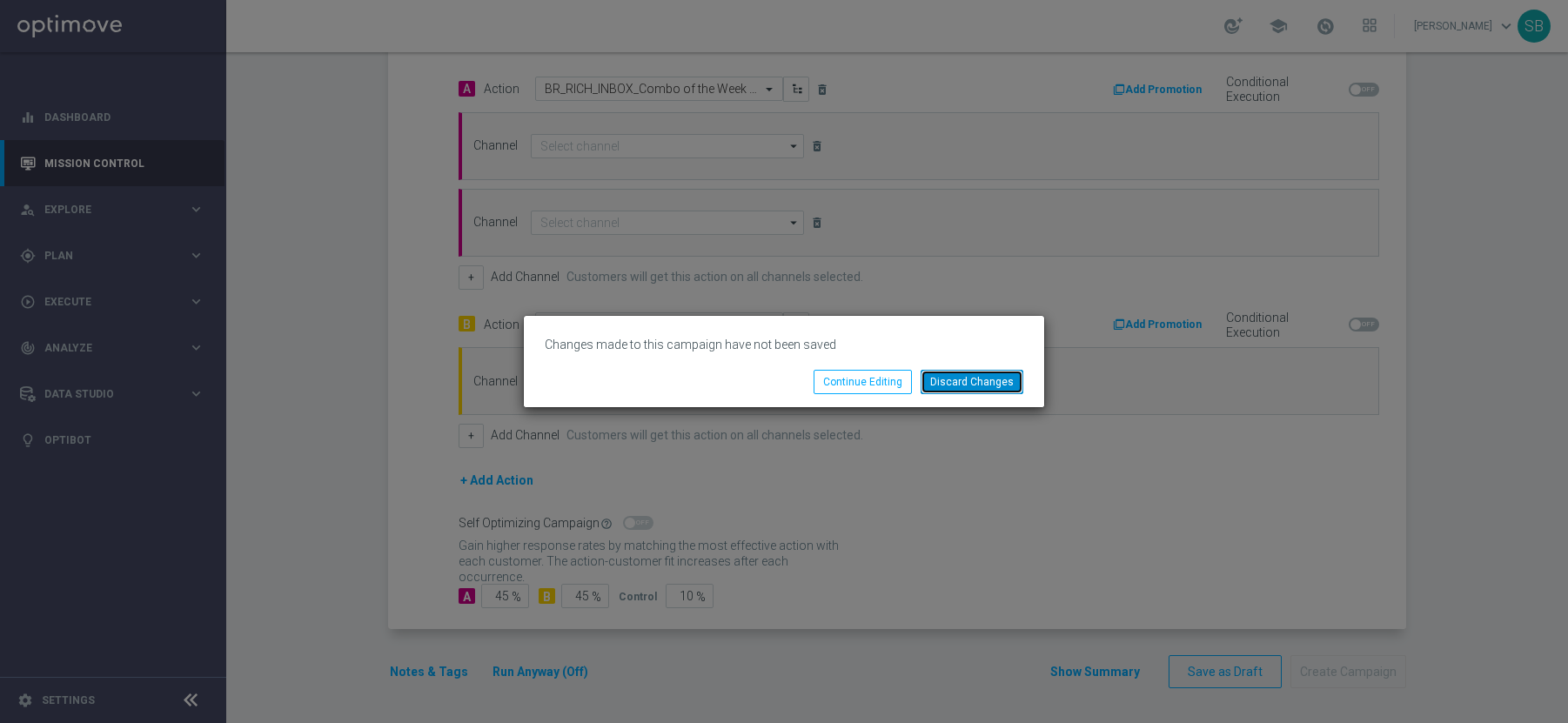
click at [965, 386] on button "Discard Changes" at bounding box center [971, 382] width 102 height 25
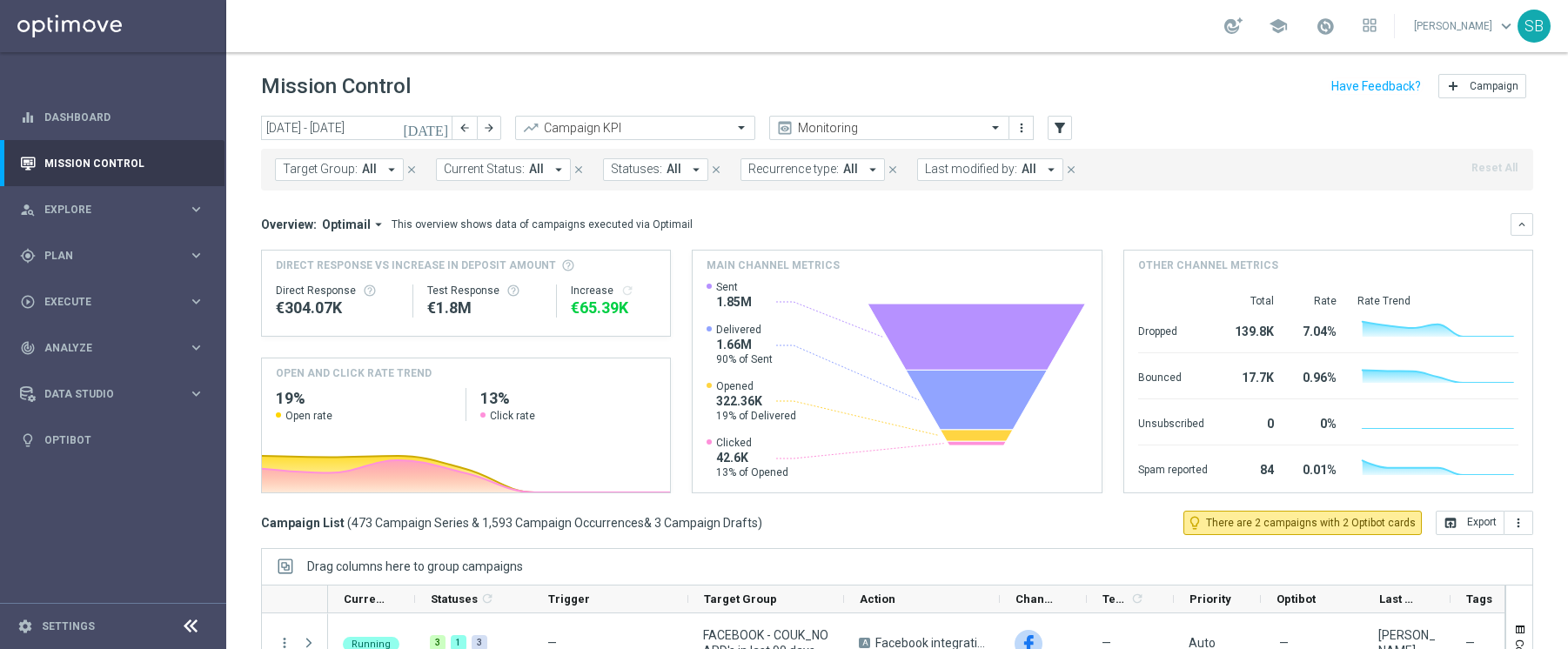
drag, startPoint x: 1197, startPoint y: 211, endPoint x: 577, endPoint y: 4, distance: 653.6
click at [577, 4] on div "school Stephen Bramley keyboard_arrow_down SB" at bounding box center [897, 26] width 1342 height 52
